Goal: Transaction & Acquisition: Download file/media

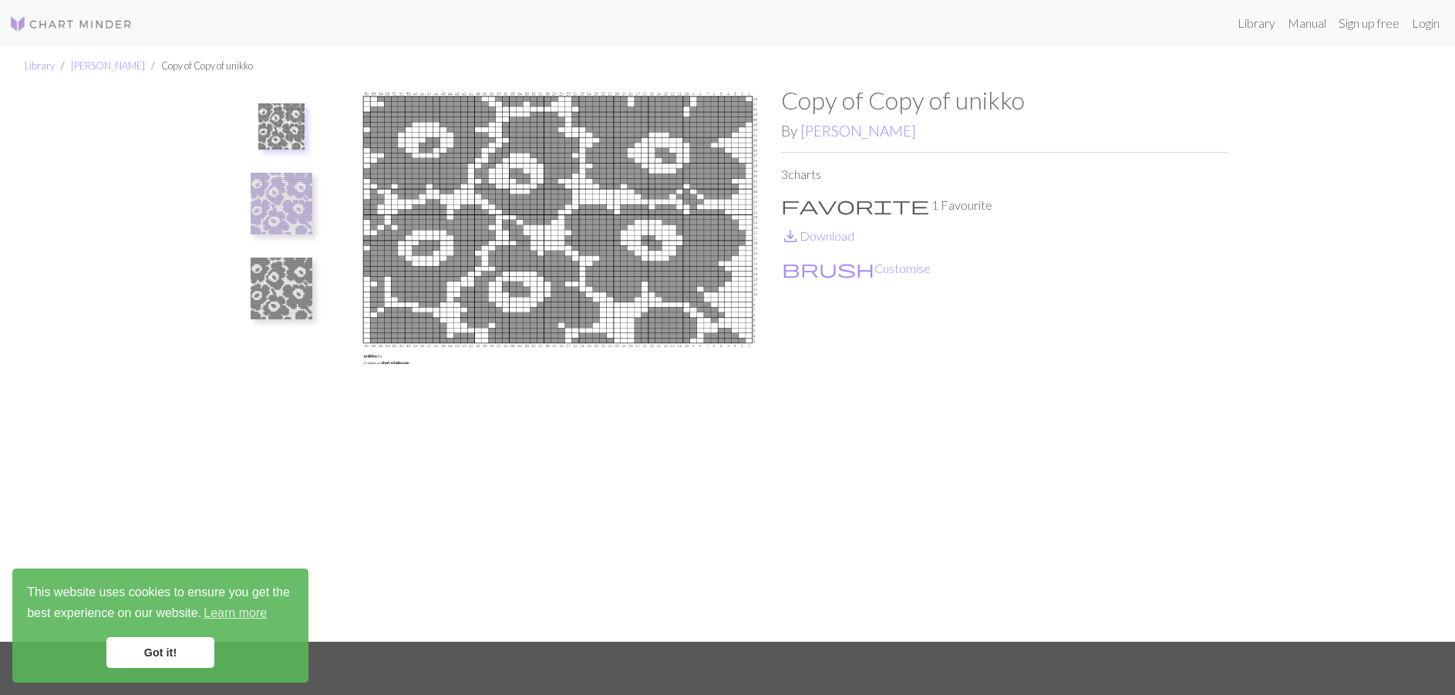
click at [68, 30] on img at bounding box center [70, 24] width 123 height 18
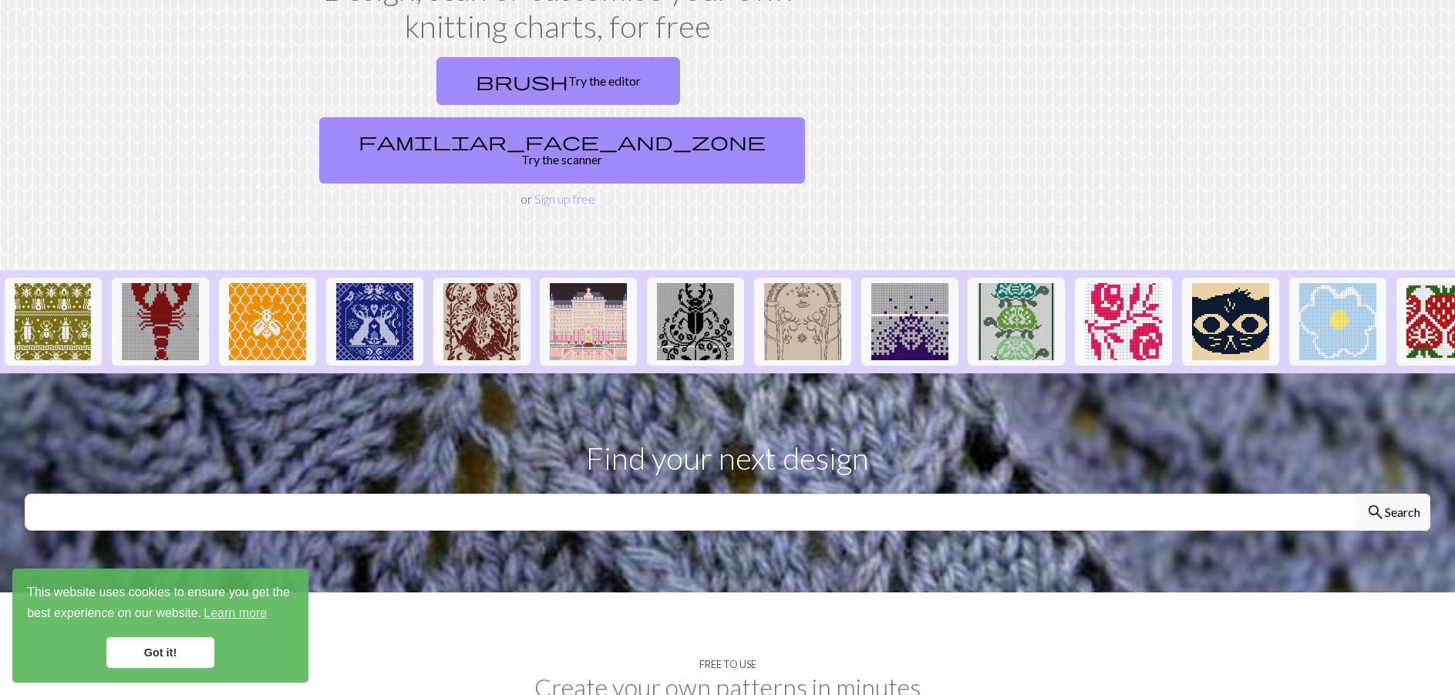
scroll to position [154, 0]
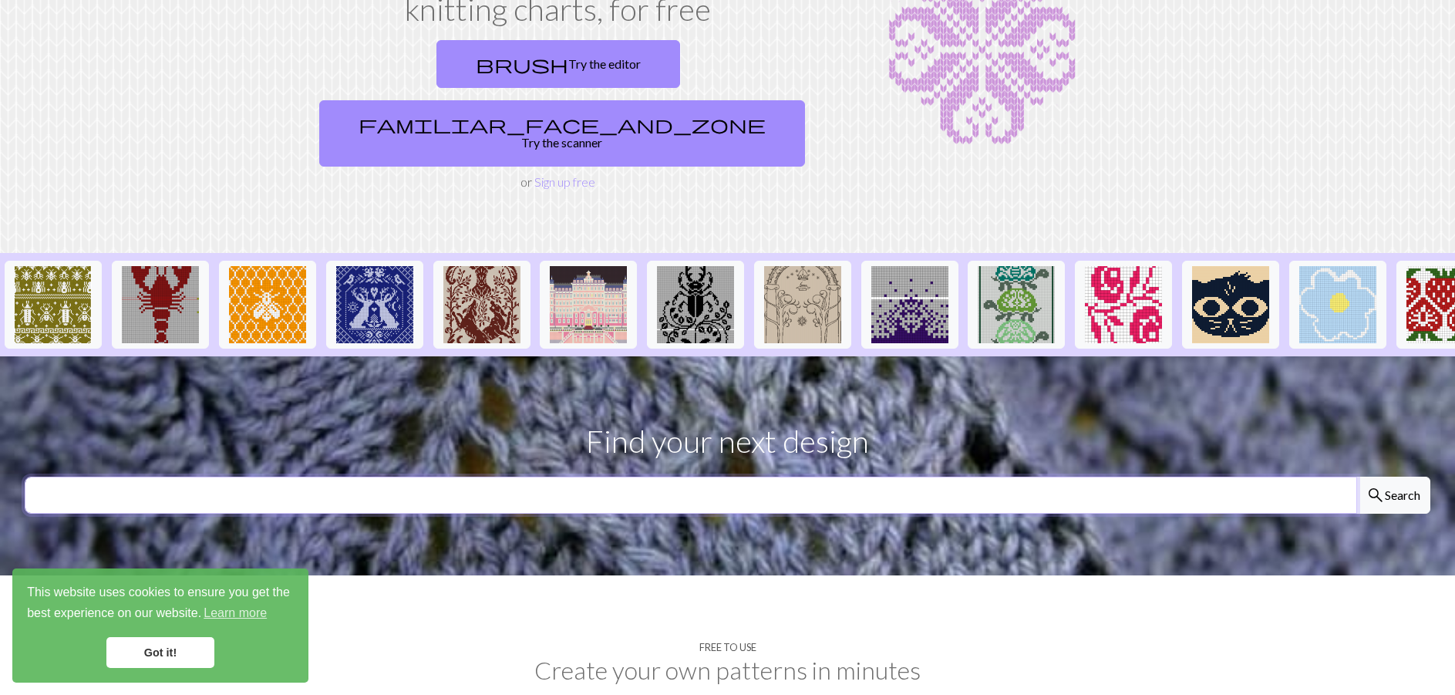
click at [607, 476] on input "text" at bounding box center [691, 494] width 1332 height 37
type input "unikko"
click at [1356, 476] on button "search Search" at bounding box center [1393, 494] width 74 height 37
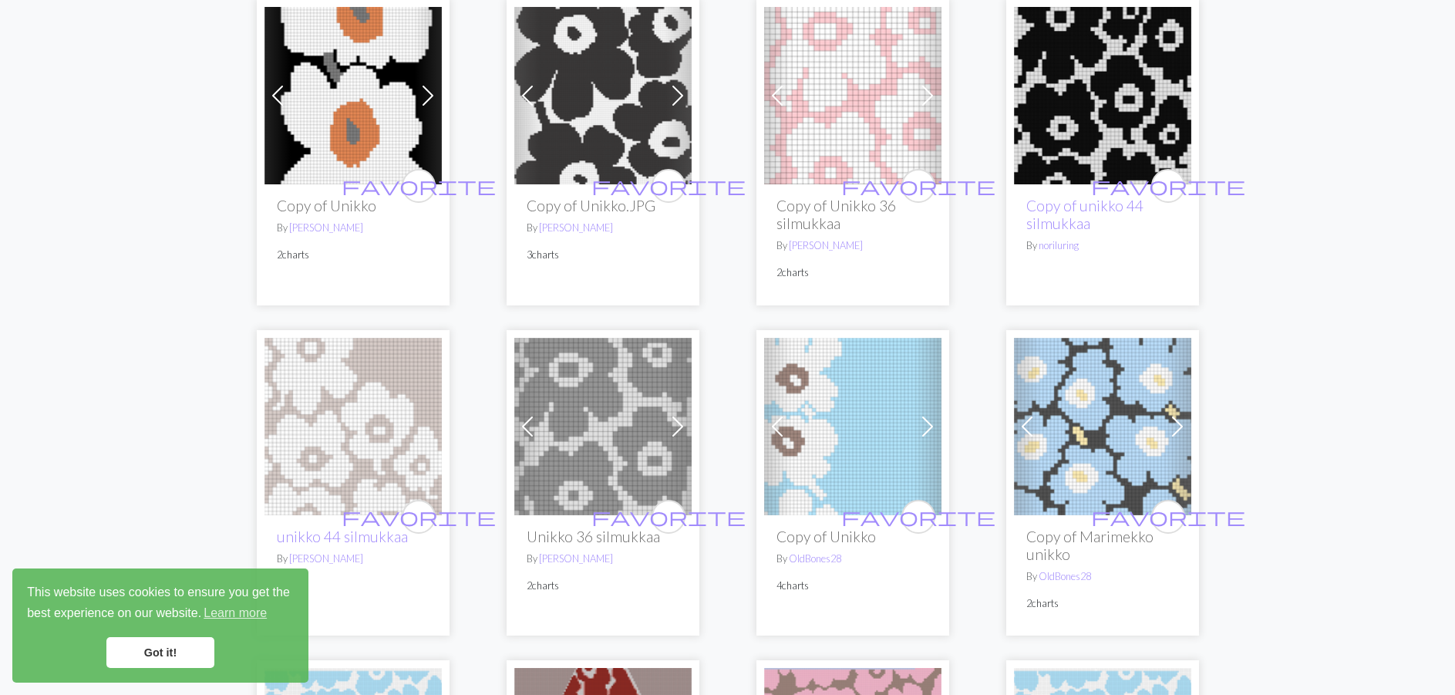
scroll to position [231, 0]
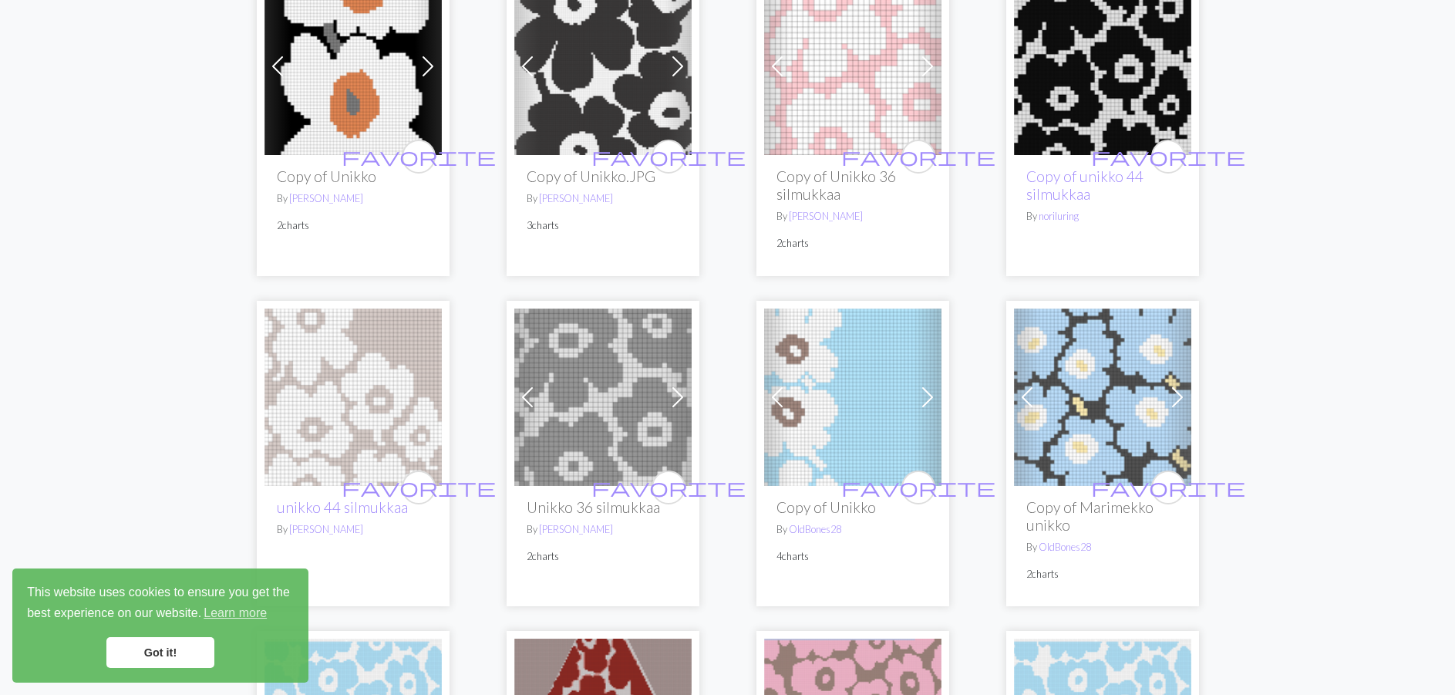
click at [200, 654] on link "Got it!" at bounding box center [160, 652] width 108 height 31
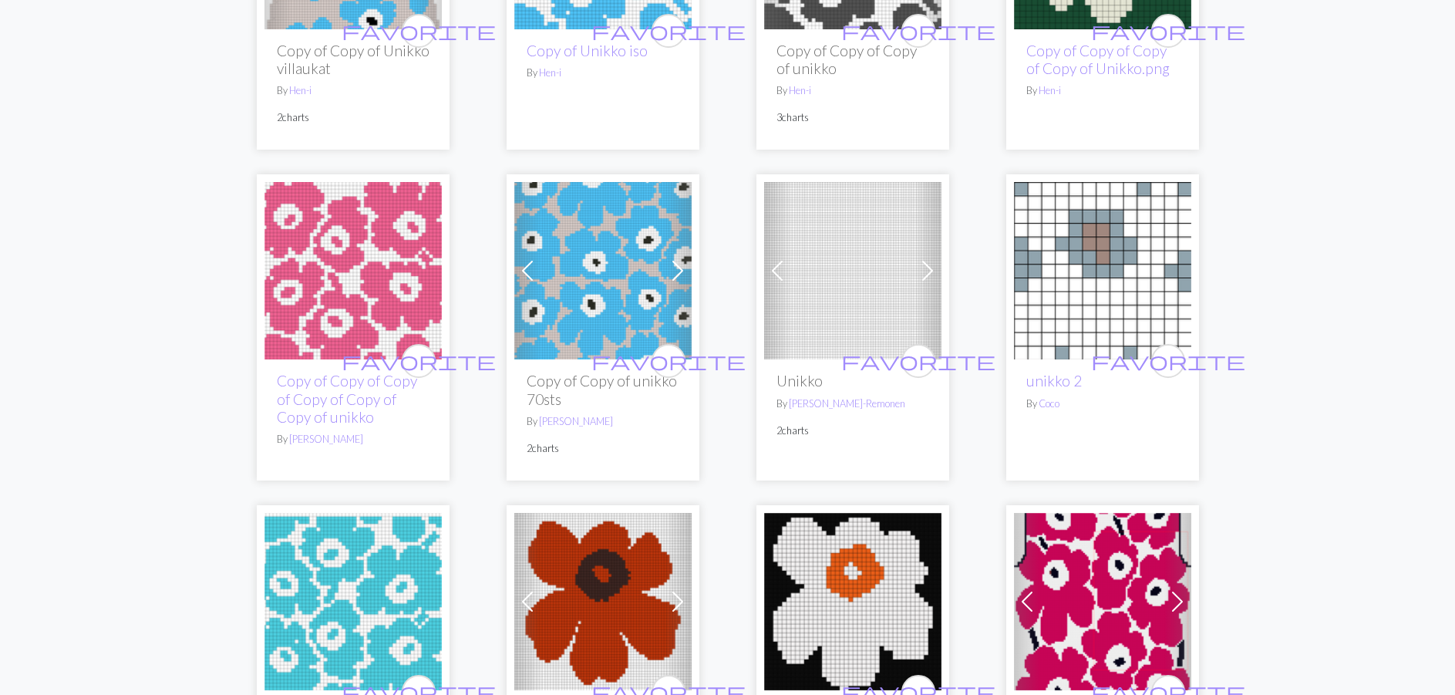
scroll to position [2004, 0]
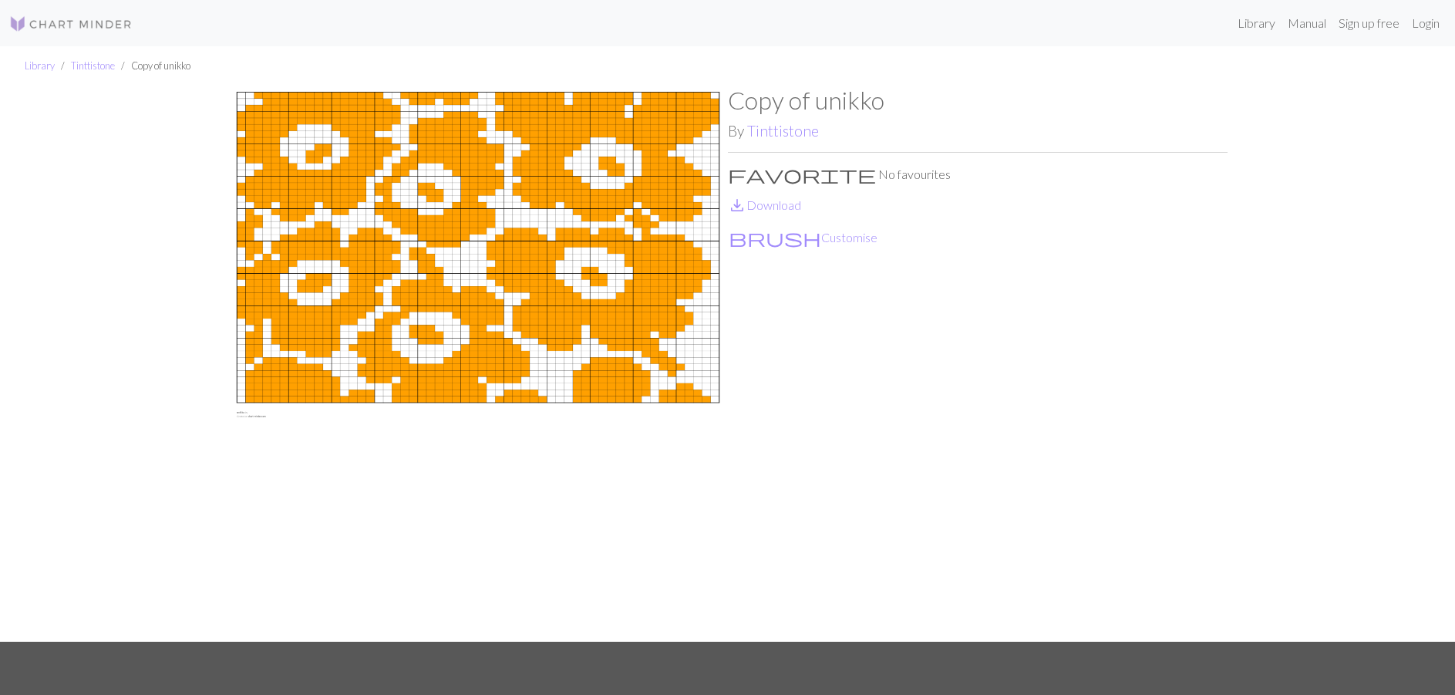
click at [377, 276] on img at bounding box center [477, 364] width 499 height 556
click at [785, 201] on link "save_alt Download" at bounding box center [764, 204] width 73 height 15
